Goal: Check status: Check status

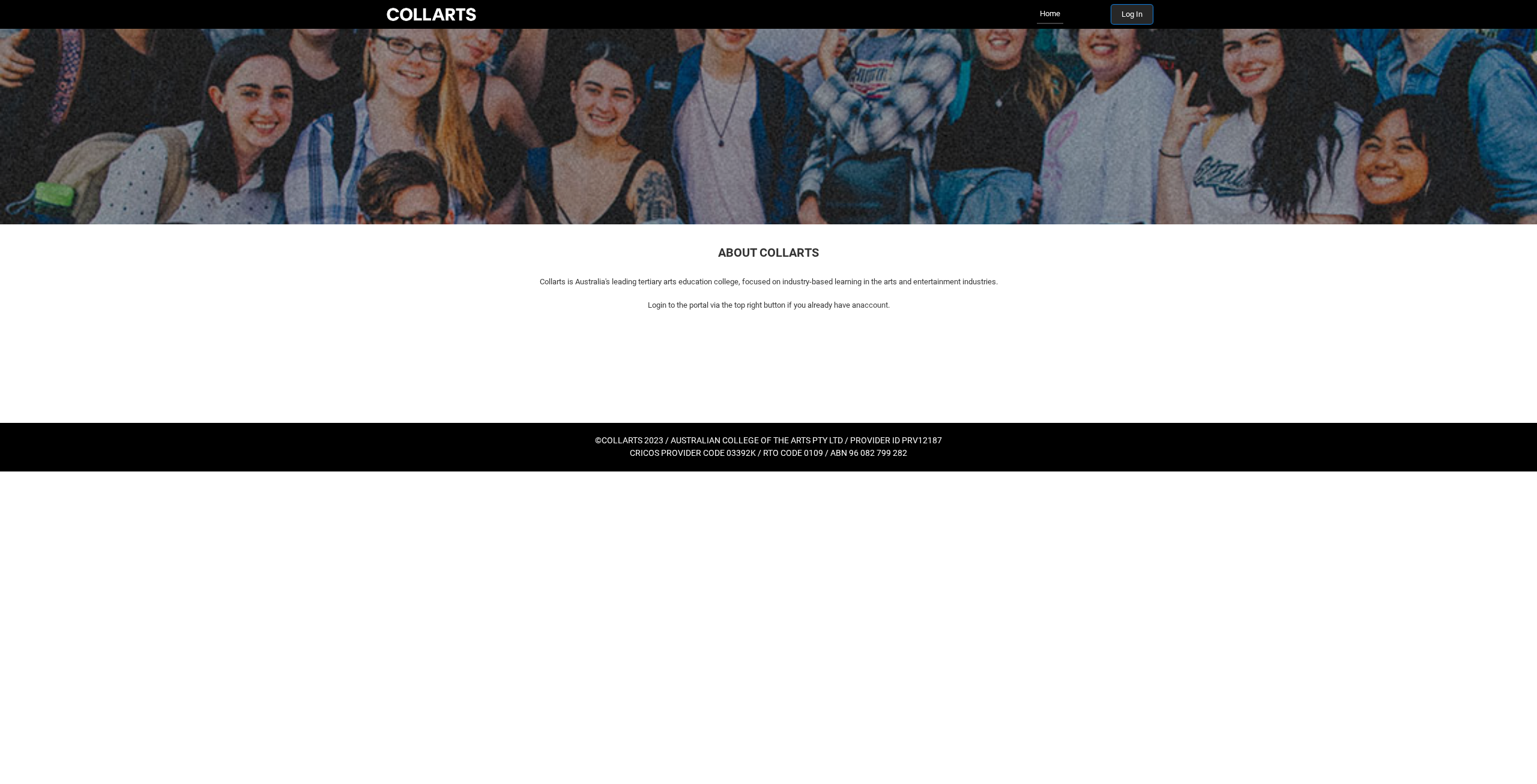
click at [1130, 12] on button "Log In" at bounding box center [1132, 14] width 42 height 19
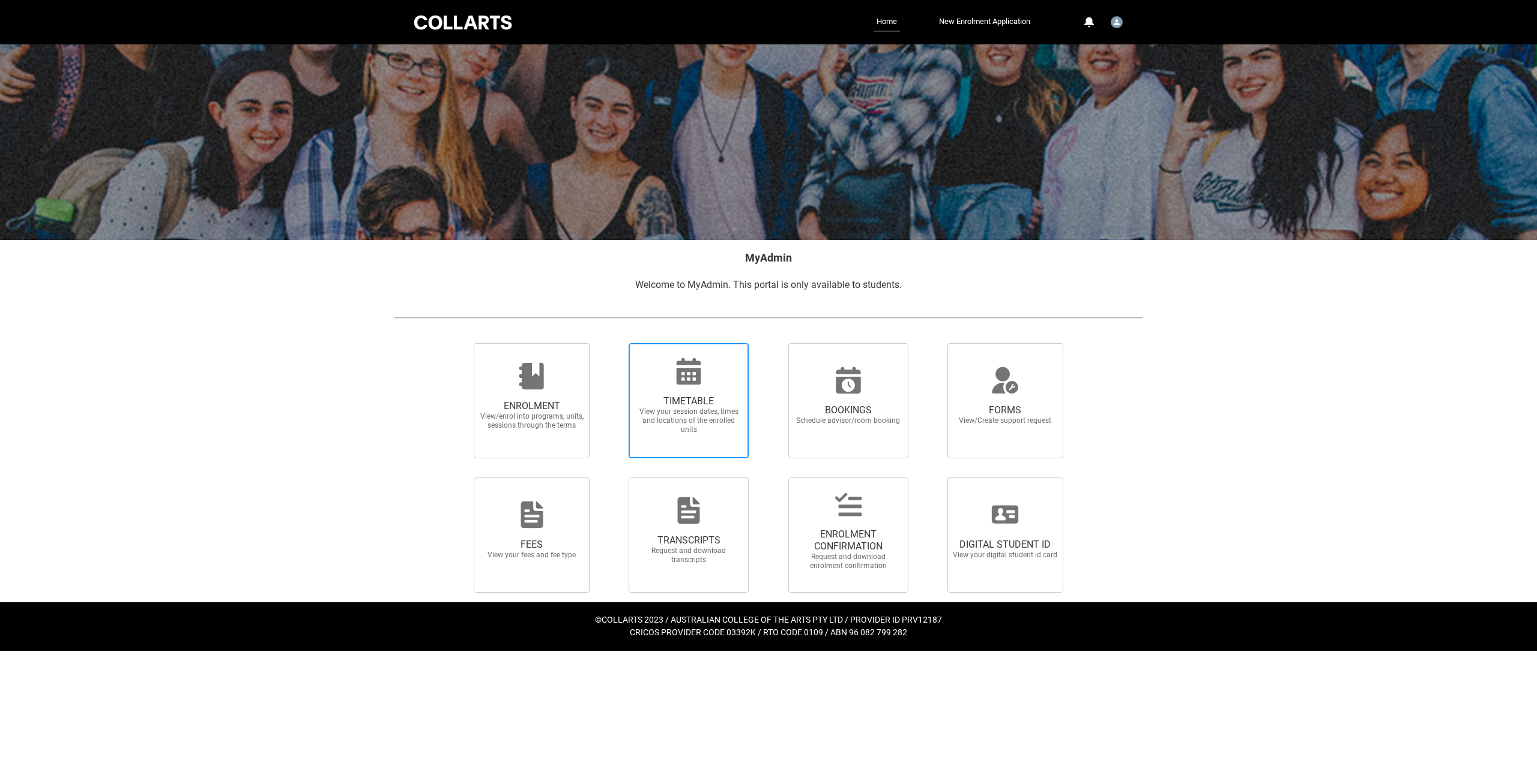
click at [698, 394] on span "TIMETABLE View your session dates, times and locations of the enrolled units" at bounding box center [688, 414] width 115 height 58
click at [614, 343] on input "TIMETABLE View your session dates, times and locations of the enrolled units" at bounding box center [613, 343] width 1 height 1
radio input "true"
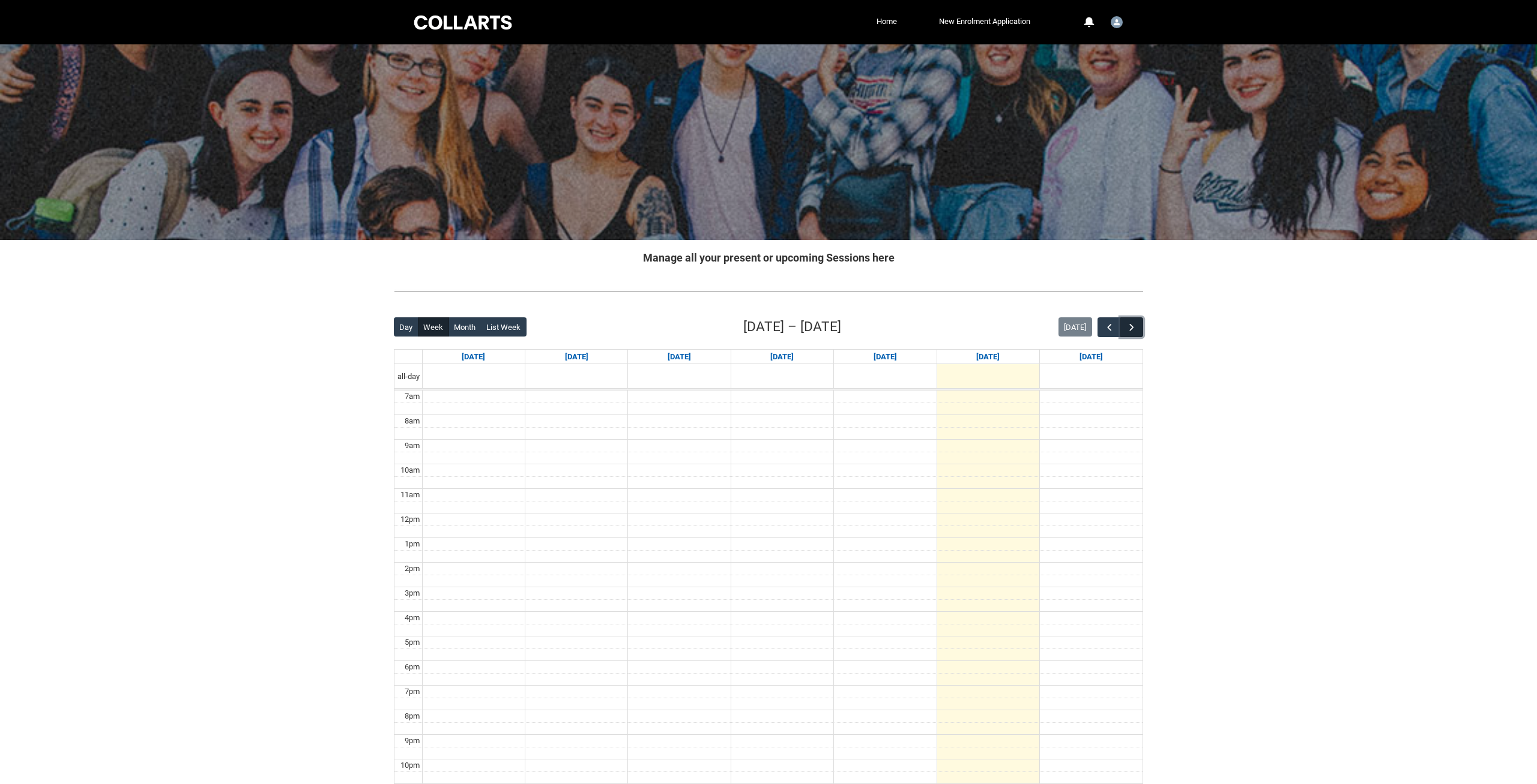
click at [1130, 319] on button "button" at bounding box center [1131, 327] width 23 height 20
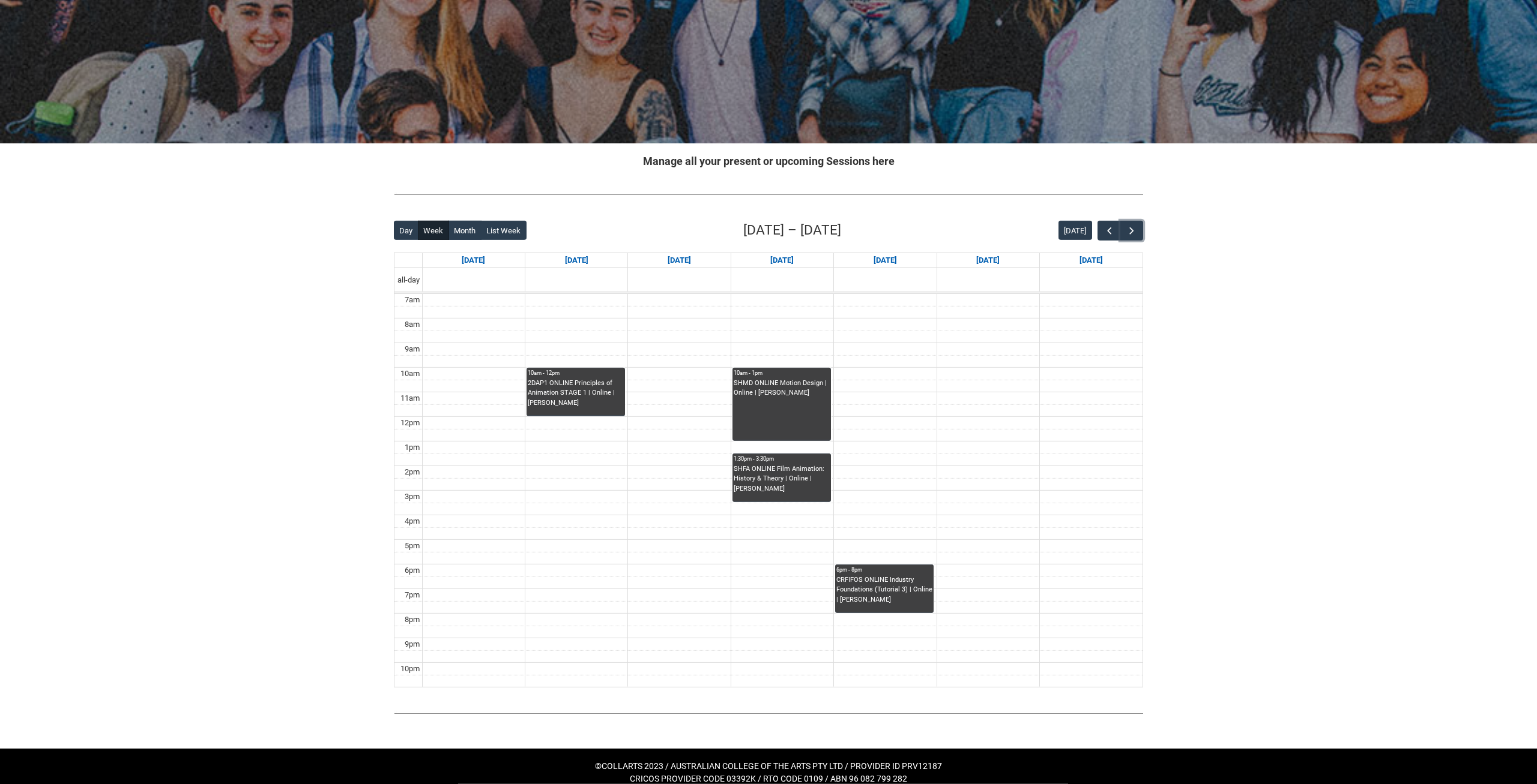
scroll to position [110, 0]
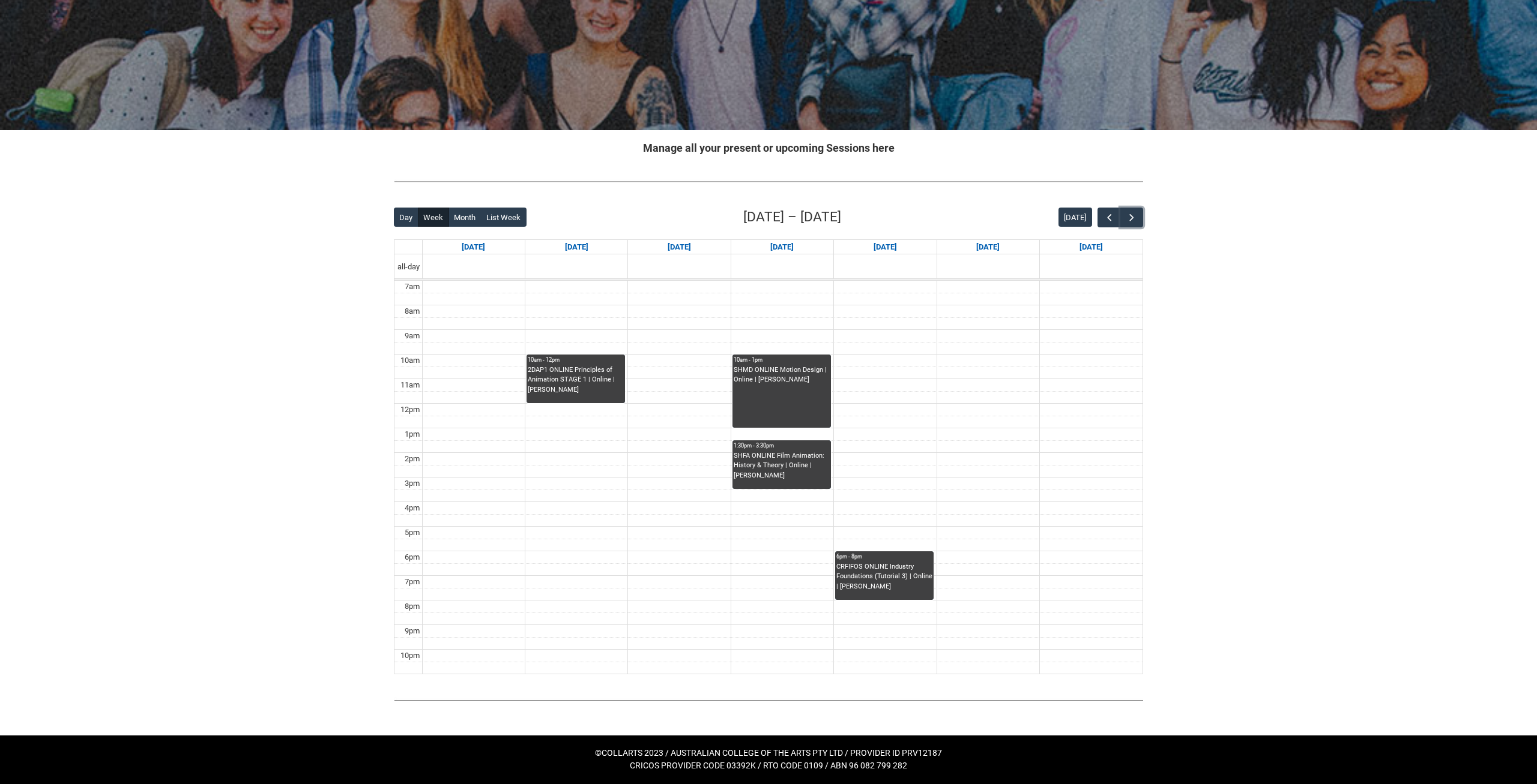
click at [622, 521] on td at bounding box center [782, 520] width 720 height 13
